Goal: Transaction & Acquisition: Purchase product/service

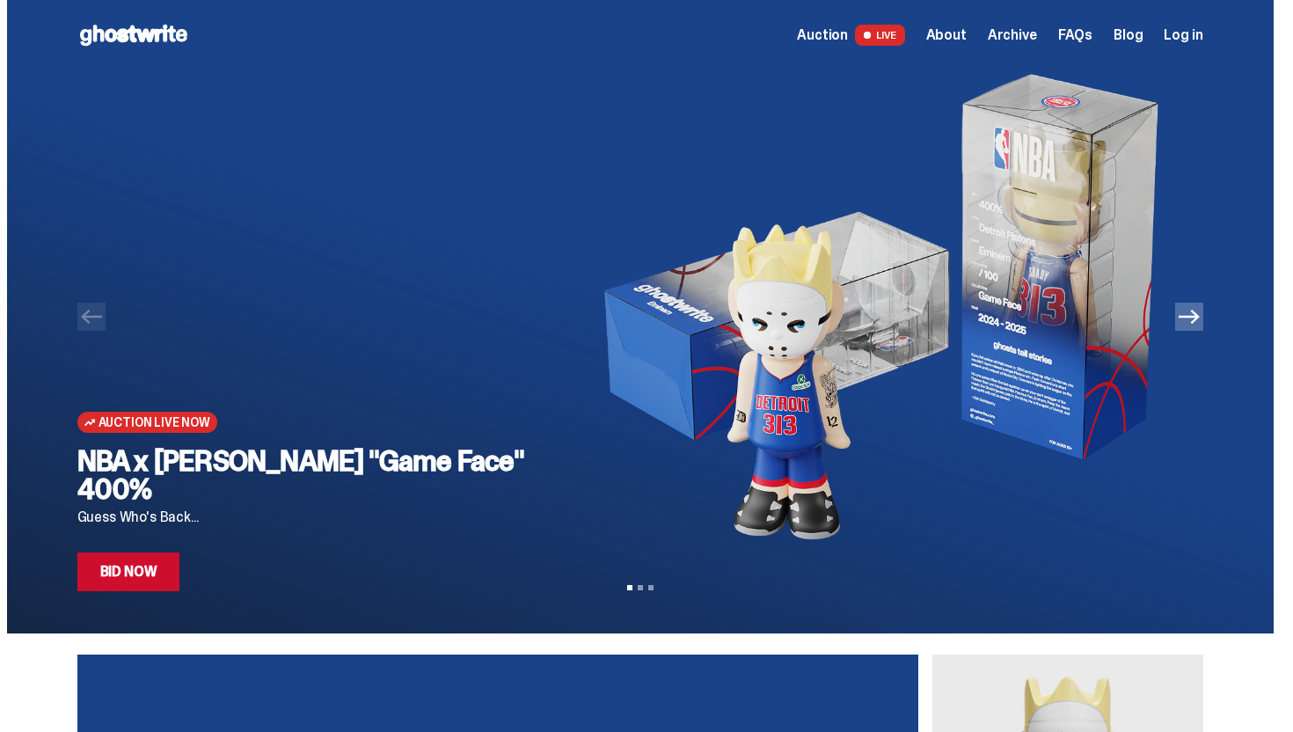
click at [263, 498] on h2 "NBA x [PERSON_NAME] "Game Face" 400%" at bounding box center [311, 475] width 469 height 56
click at [335, 488] on h2 "NBA x [PERSON_NAME] "Game Face" 400%" at bounding box center [311, 475] width 469 height 56
click at [165, 571] on link "Bid Now" at bounding box center [128, 571] width 103 height 39
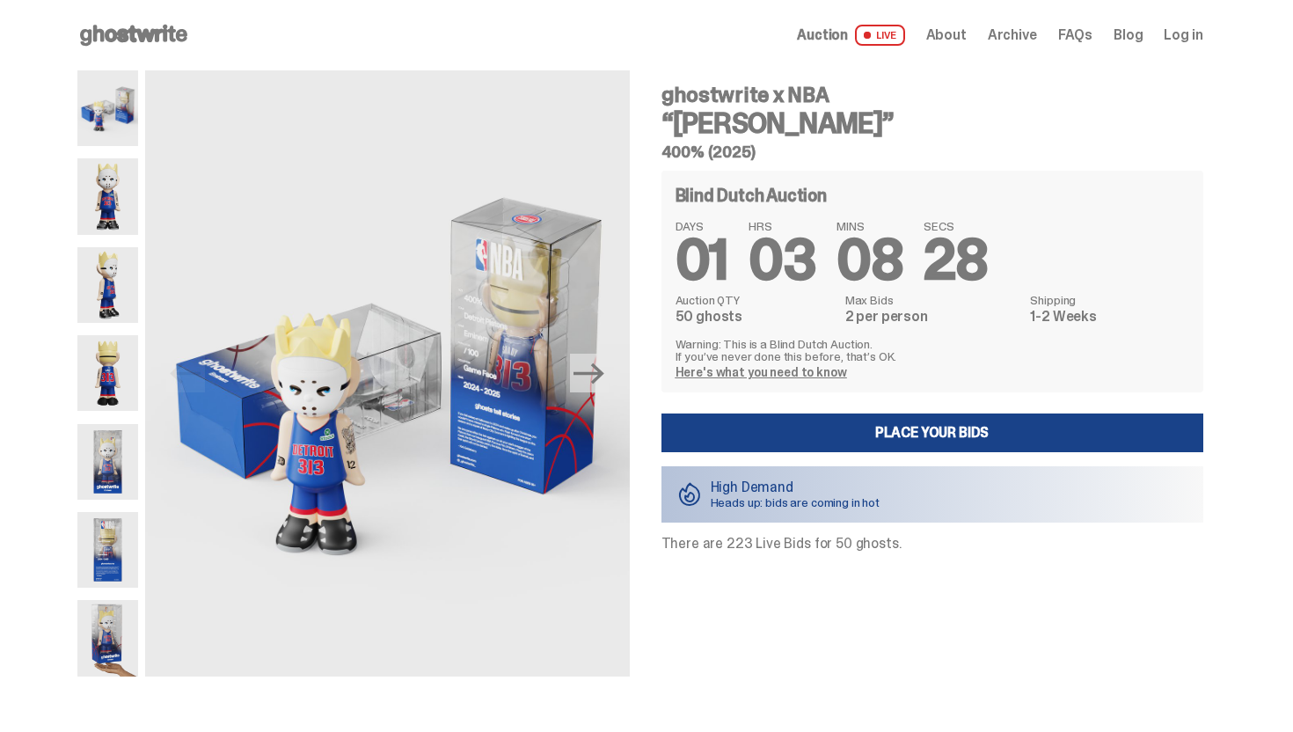
click at [115, 112] on img at bounding box center [107, 108] width 61 height 76
click at [131, 194] on img at bounding box center [107, 196] width 61 height 76
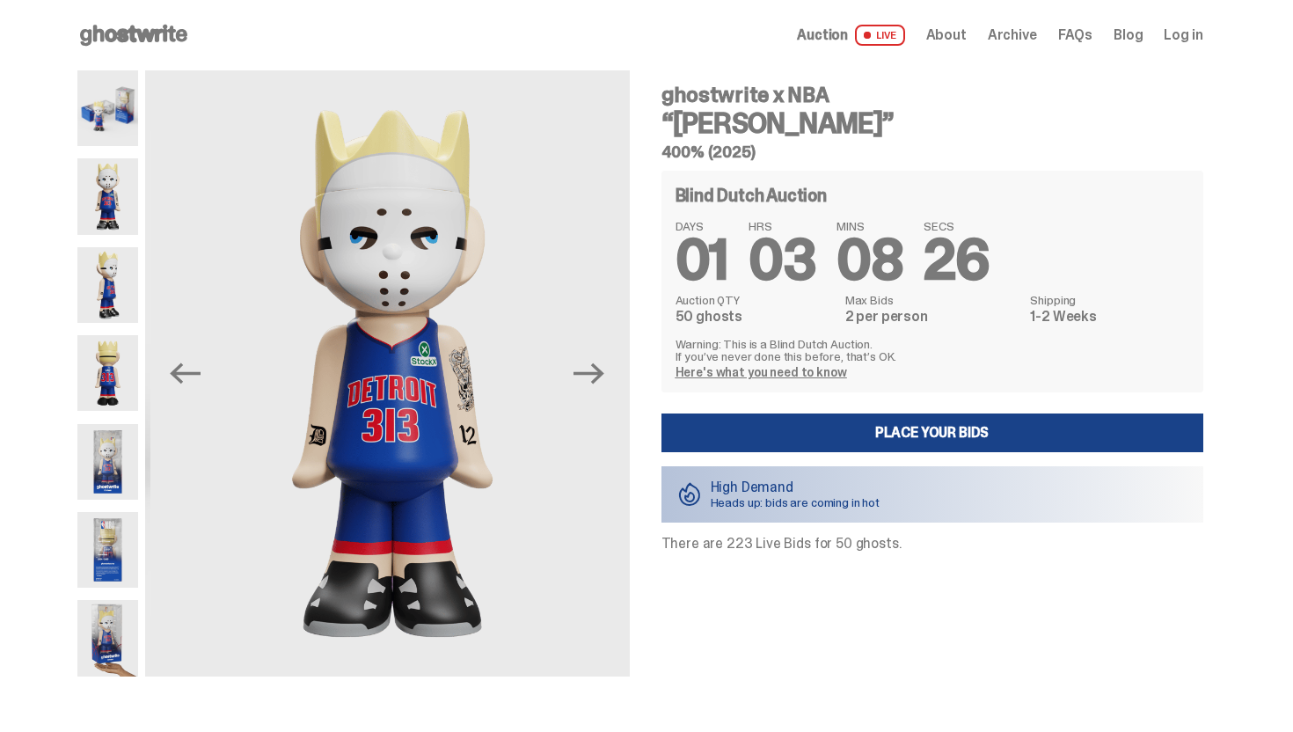
click at [127, 269] on img at bounding box center [107, 285] width 61 height 76
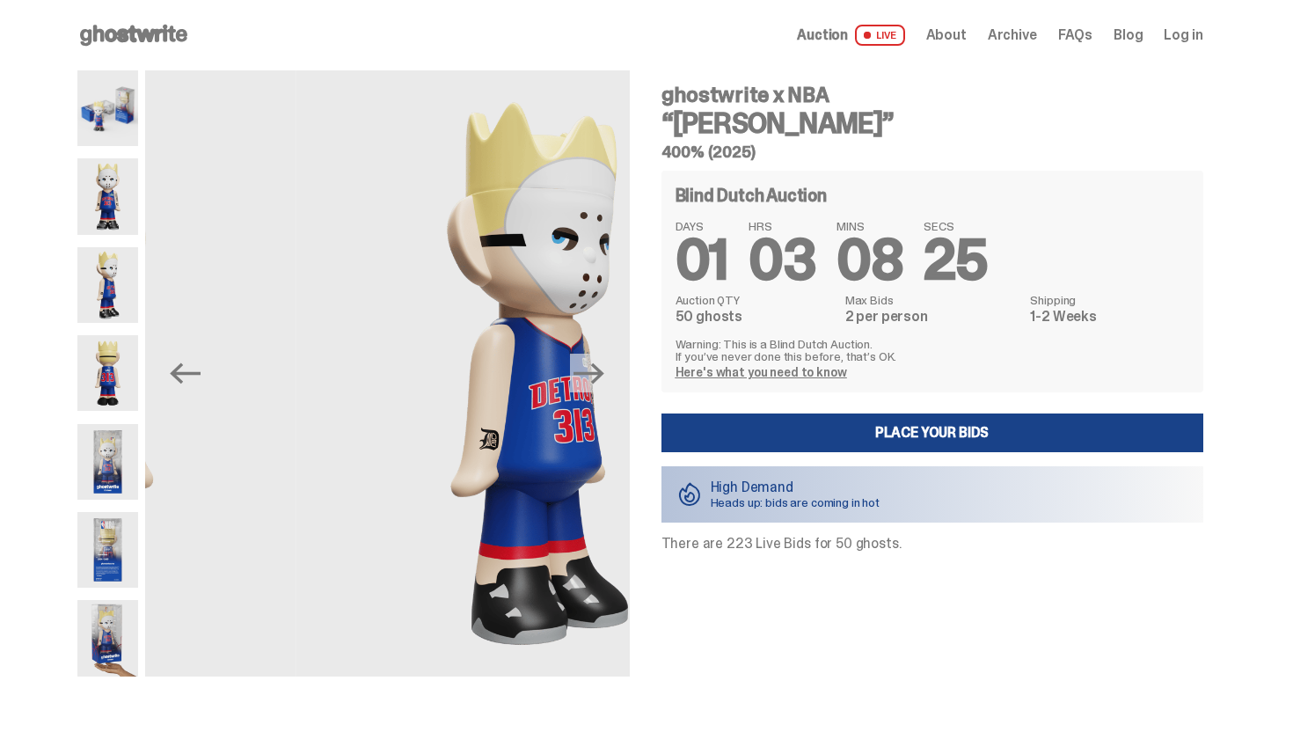
click at [128, 362] on img at bounding box center [107, 373] width 61 height 76
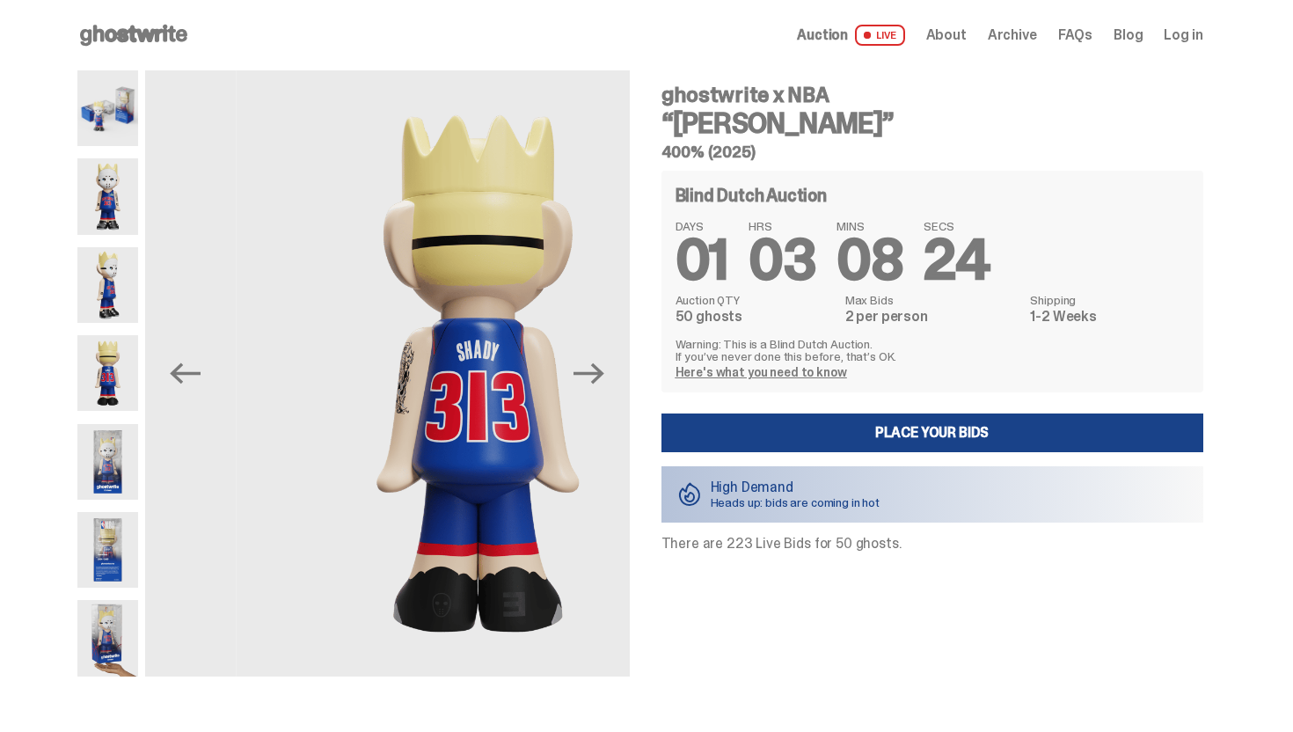
click at [128, 435] on img at bounding box center [107, 462] width 61 height 76
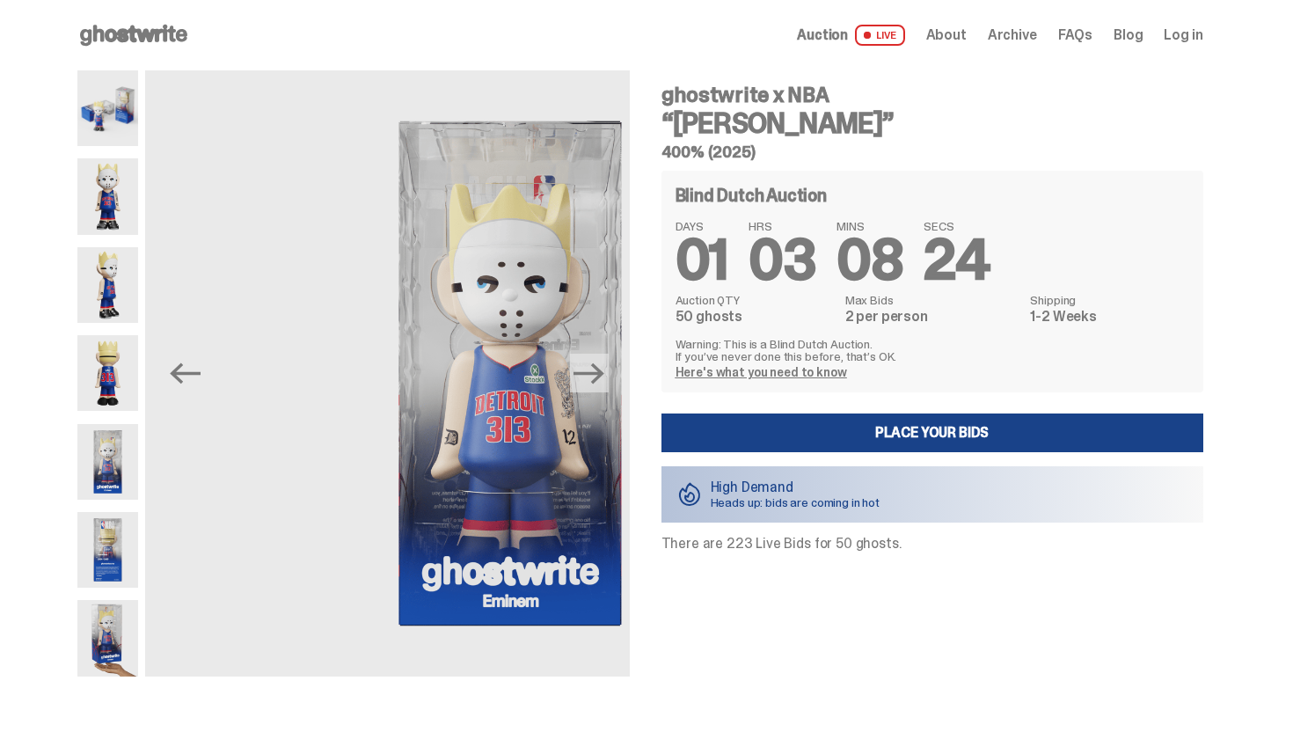
click at [125, 502] on div at bounding box center [107, 373] width 61 height 606
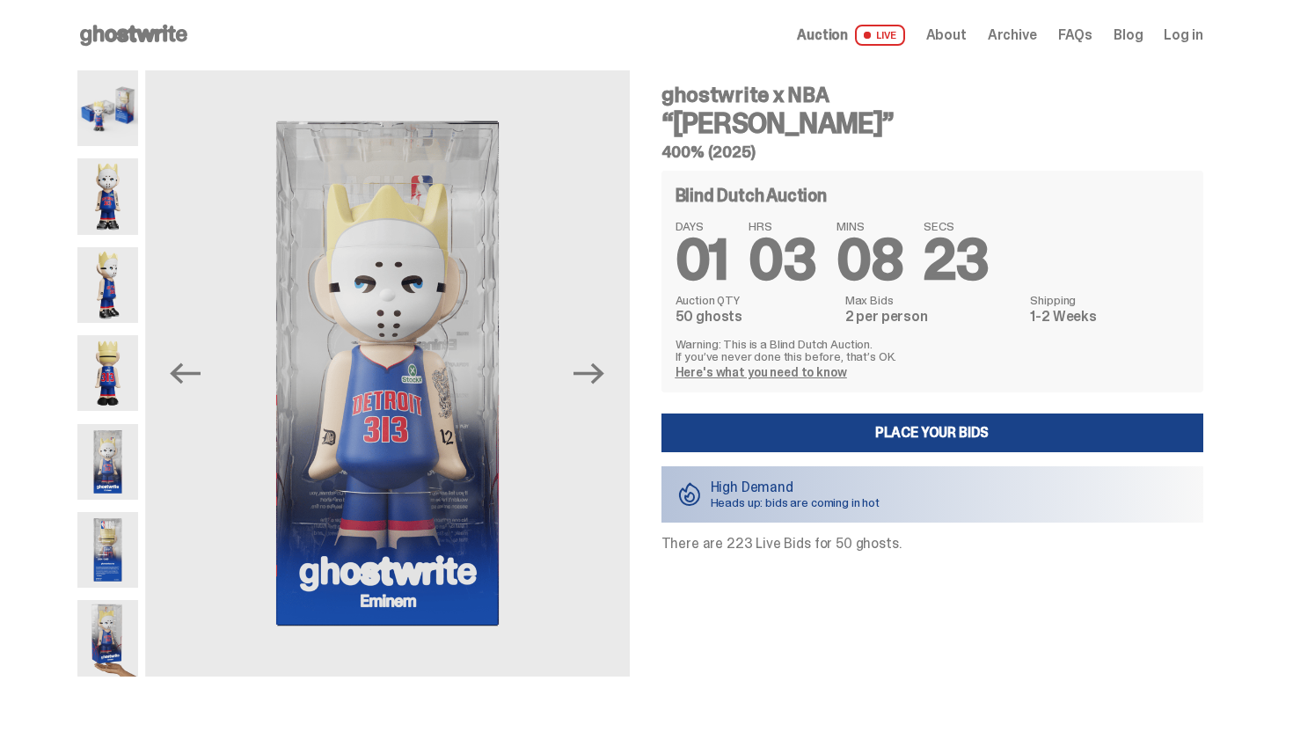
click at [123, 530] on img at bounding box center [107, 550] width 61 height 76
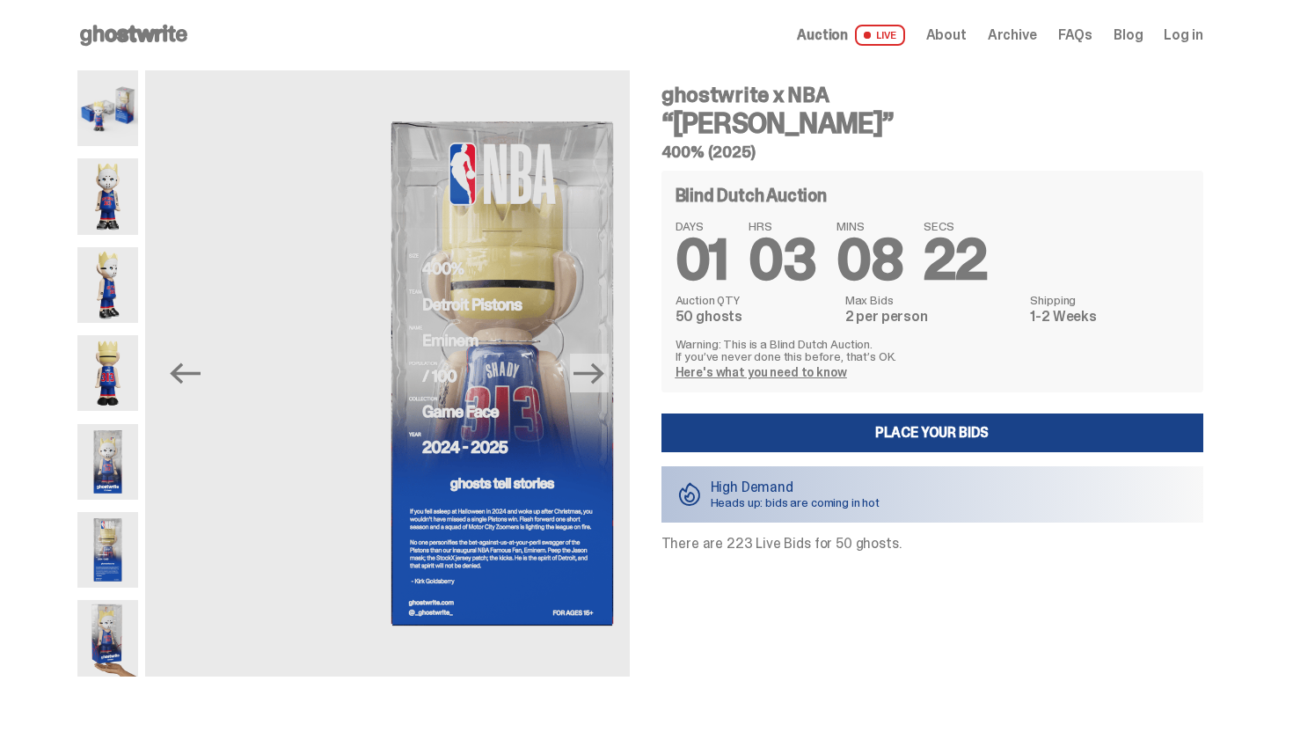
click at [125, 619] on img at bounding box center [107, 638] width 61 height 76
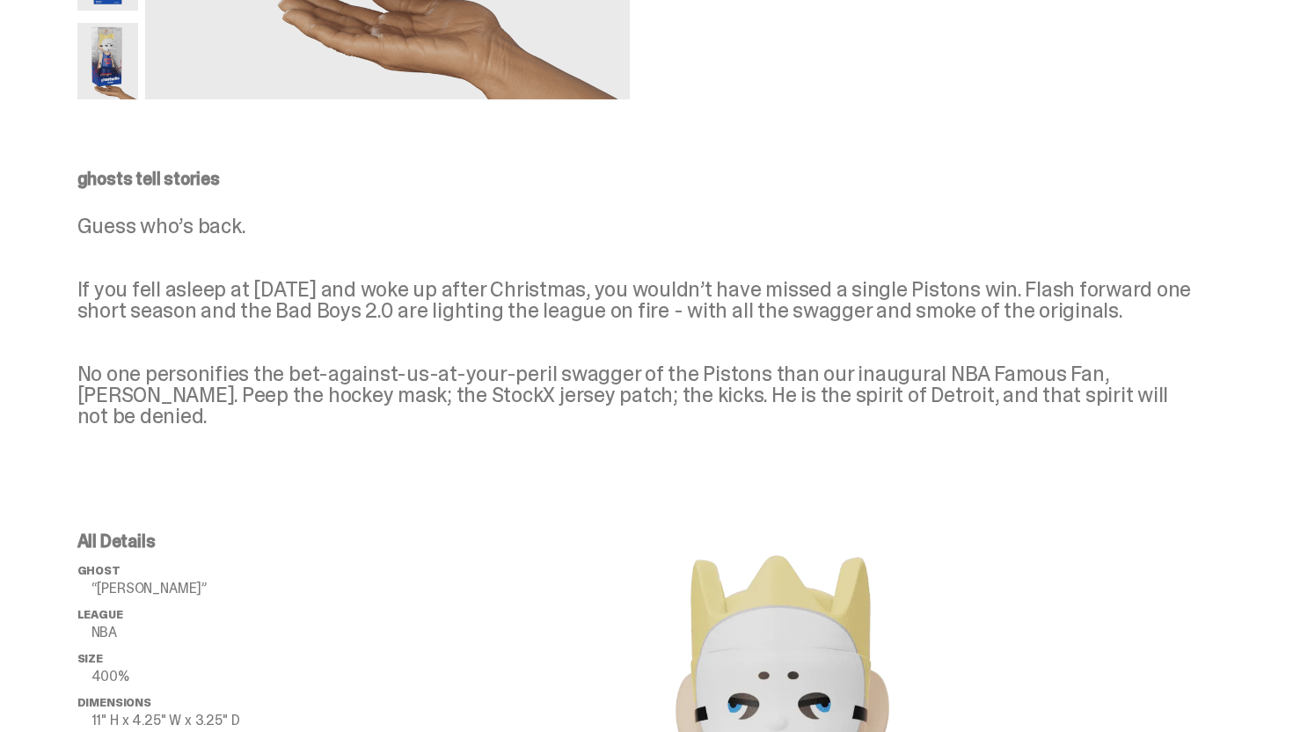
scroll to position [568, 0]
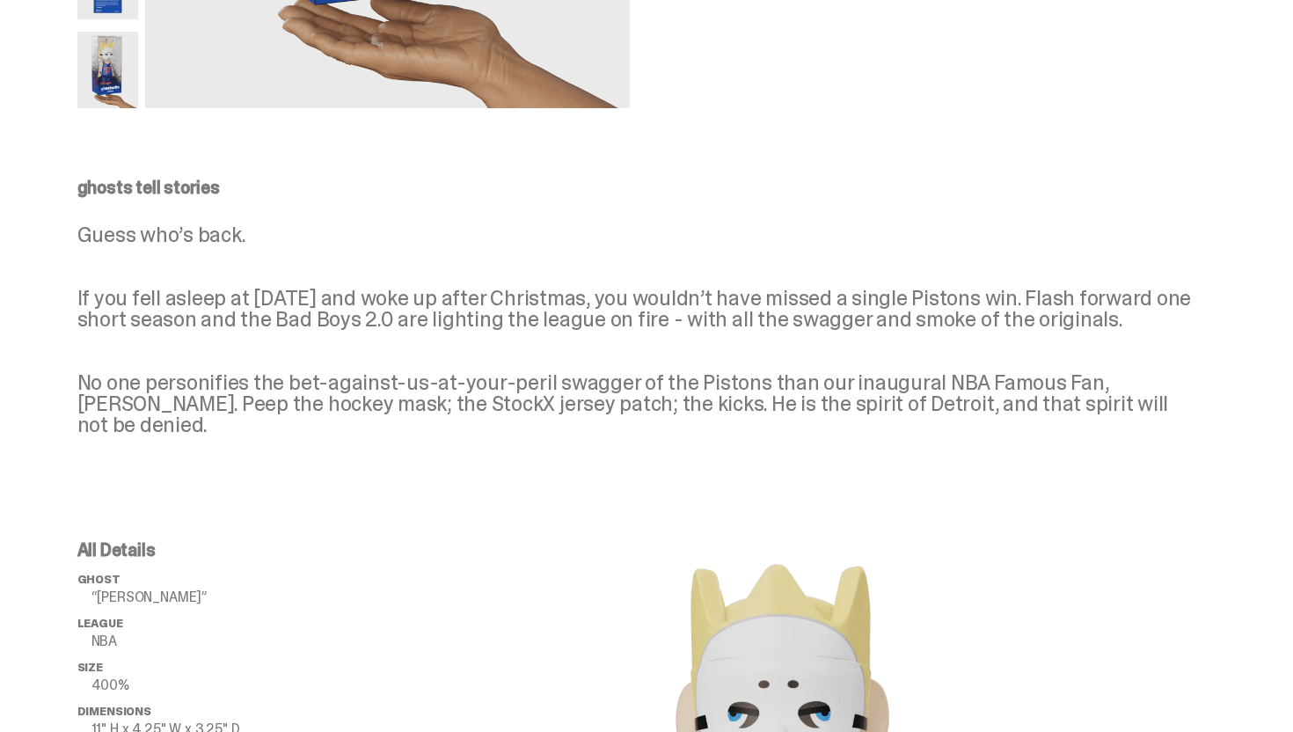
drag, startPoint x: 108, startPoint y: 302, endPoint x: 1059, endPoint y: 342, distance: 951.8
click at [1059, 342] on p "Guess who’s back. If you fell asleep at [DATE] and woke up after Christmas, you…" at bounding box center [640, 329] width 1126 height 211
click at [1077, 356] on p "Guess who’s back. If you fell asleep at [DATE] and woke up after Christmas, you…" at bounding box center [640, 329] width 1126 height 211
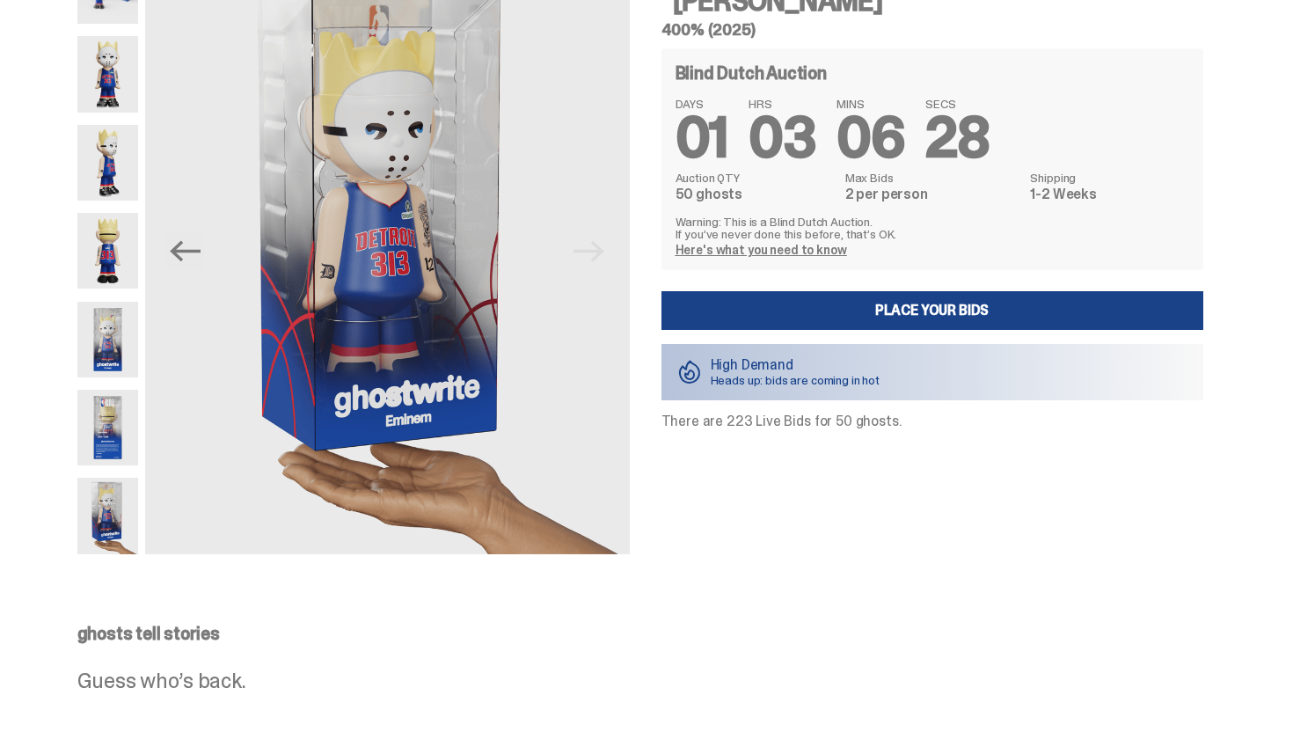
scroll to position [0, 0]
